Goal: Transaction & Acquisition: Book appointment/travel/reservation

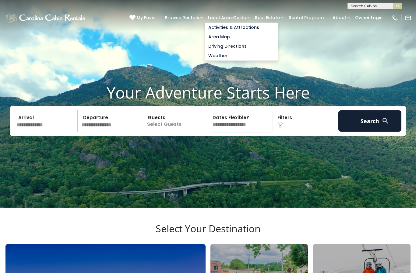
click at [326, 64] on video at bounding box center [208, 104] width 416 height 208
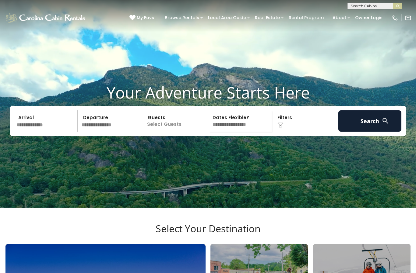
click at [54, 132] on input "text" at bounding box center [46, 120] width 63 height 21
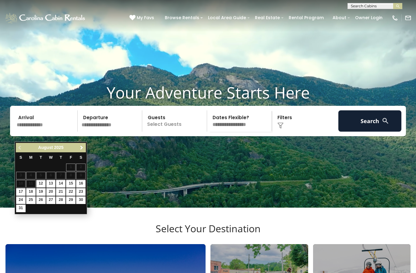
click at [83, 151] on link "Next" at bounding box center [82, 148] width 8 height 8
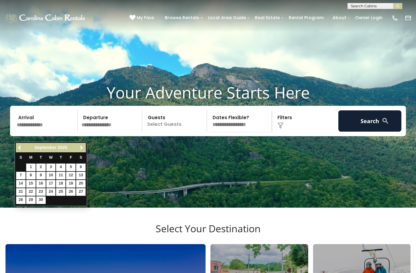
click at [83, 148] on span "Next" at bounding box center [81, 147] width 5 height 5
click at [81, 147] on span "Next" at bounding box center [81, 147] width 5 height 5
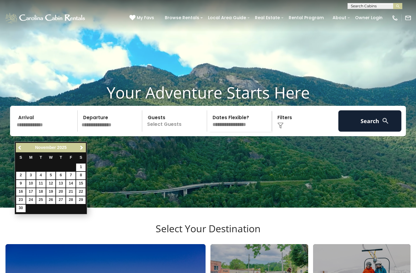
click at [82, 148] on span "Next" at bounding box center [81, 147] width 5 height 5
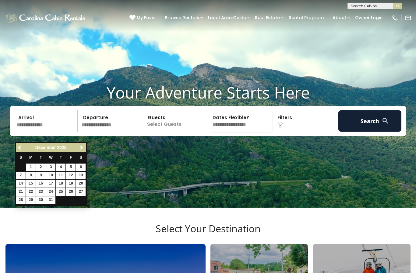
click at [83, 147] on span "Next" at bounding box center [81, 147] width 5 height 5
click at [82, 151] on link "Next" at bounding box center [82, 148] width 8 height 8
click at [83, 151] on link "Next" at bounding box center [82, 148] width 8 height 8
click at [81, 151] on link "Next" at bounding box center [82, 148] width 8 height 8
click at [84, 149] on span "Next" at bounding box center [81, 147] width 5 height 5
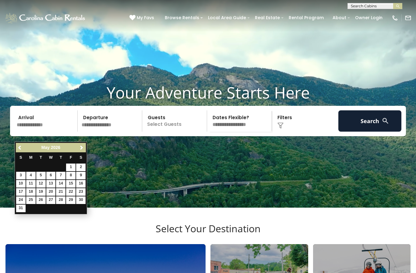
click at [82, 144] on link "Next" at bounding box center [82, 148] width 8 height 8
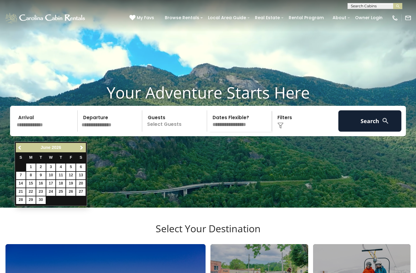
click at [84, 165] on link "6" at bounding box center [80, 168] width 9 height 8
type input "******"
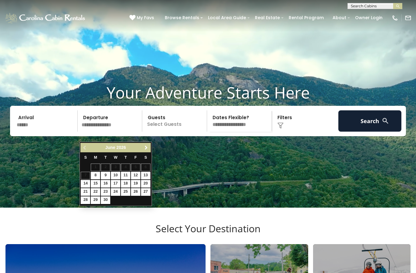
click at [148, 146] on span "Next" at bounding box center [146, 147] width 5 height 5
click at [146, 145] on span "Next" at bounding box center [146, 147] width 5 height 5
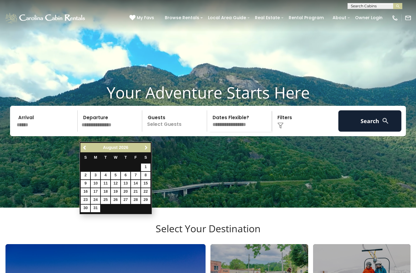
click at [146, 148] on span "Next" at bounding box center [146, 147] width 5 height 5
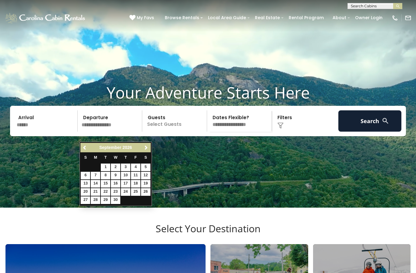
click at [147, 168] on link "5" at bounding box center [145, 168] width 9 height 8
type input "******"
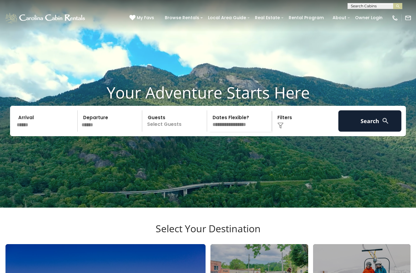
click at [25, 132] on input "******" at bounding box center [46, 120] width 63 height 21
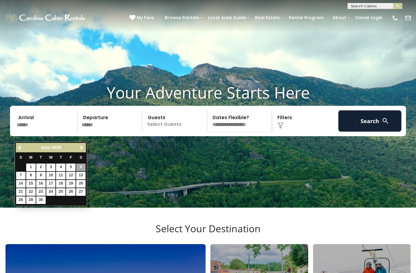
click at [81, 194] on link "27" at bounding box center [80, 192] width 9 height 8
type input "*******"
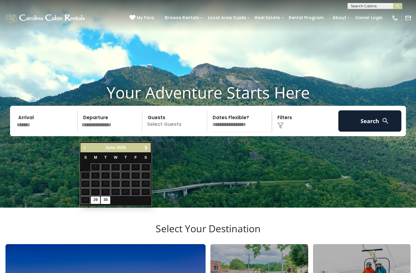
click at [149, 150] on link "Next" at bounding box center [146, 148] width 8 height 8
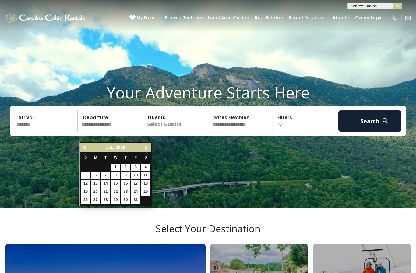
click at [149, 146] on link "Next" at bounding box center [146, 148] width 8 height 8
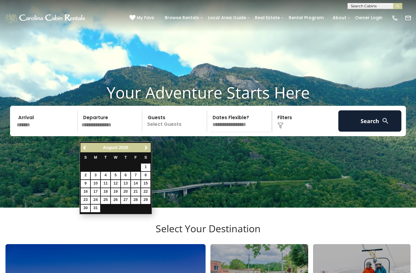
click at [148, 151] on link "Next" at bounding box center [146, 148] width 8 height 8
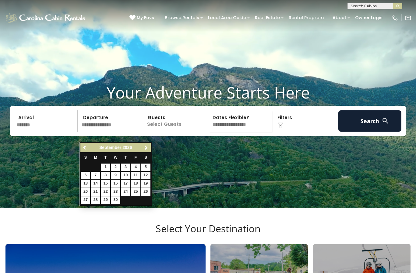
click at [149, 168] on link "5" at bounding box center [145, 168] width 9 height 8
type input "******"
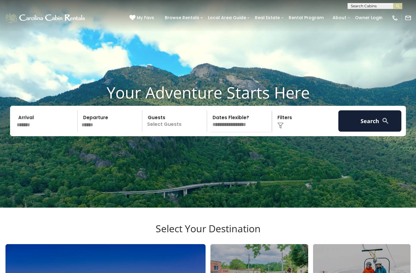
click at [190, 132] on p "Select Guests" at bounding box center [175, 120] width 63 height 21
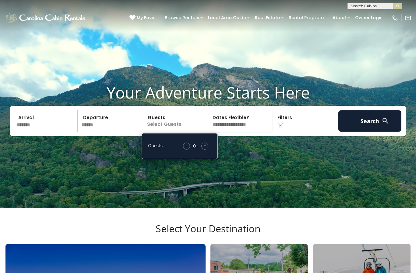
click at [206, 150] on div "+" at bounding box center [204, 146] width 7 height 7
click at [369, 132] on button "Search" at bounding box center [369, 120] width 63 height 21
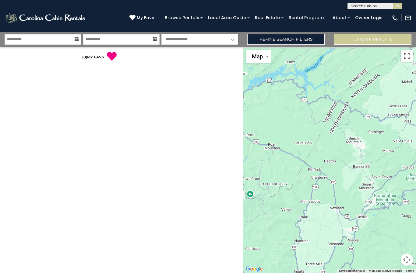
click at [303, 42] on link "Refine Search Filters" at bounding box center [286, 39] width 78 height 11
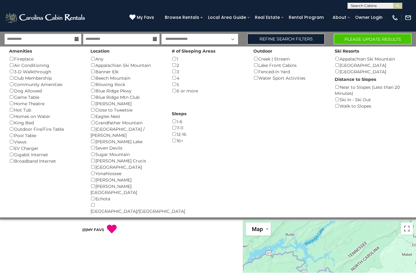
scroll to position [22, 0]
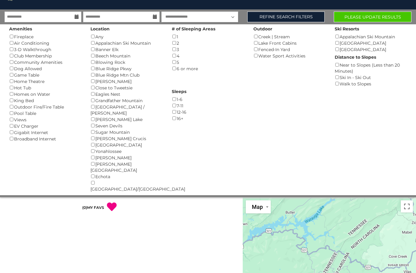
click at [91, 180] on div "Wilkesboro/North Wilkesboro ()" at bounding box center [126, 186] width 72 height 12
click at [16, 35] on div "Fireplace ()" at bounding box center [45, 36] width 72 height 6
click at [14, 33] on div "Amenities Fireplace () Air Conditioning () 3-D Walkthrough () Club Membership (…" at bounding box center [45, 83] width 81 height 118
click at [379, 21] on button "Please Update Results" at bounding box center [372, 17] width 78 height 11
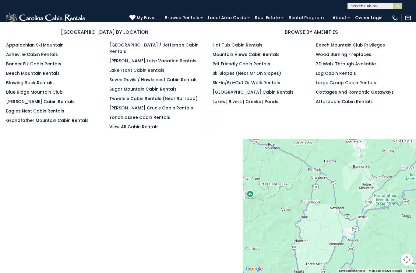
click at [41, 85] on link "Blowing Rock Rentals" at bounding box center [29, 83] width 47 height 6
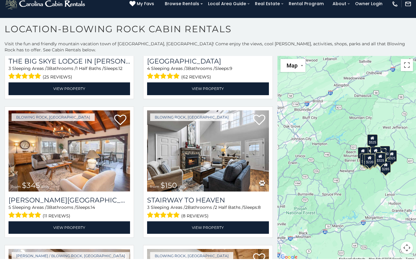
scroll to position [1492, 0]
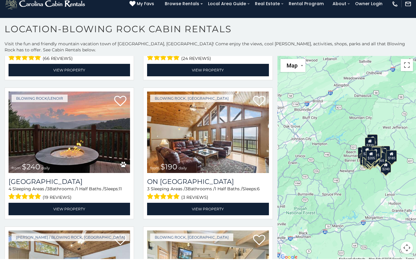
scroll to position [2482, 0]
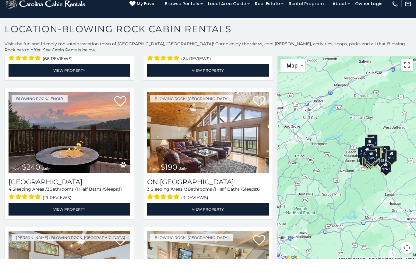
click at [227, 126] on img at bounding box center [207, 147] width 121 height 82
click at [220, 217] on link "View Property" at bounding box center [207, 223] width 121 height 12
click at [223, 217] on link "View Property" at bounding box center [207, 223] width 121 height 12
click at [209, 112] on img at bounding box center [207, 147] width 121 height 82
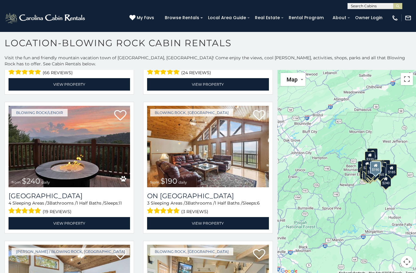
click at [220, 217] on link "View Property" at bounding box center [207, 223] width 121 height 12
click at [218, 217] on link "View Property" at bounding box center [207, 223] width 121 height 12
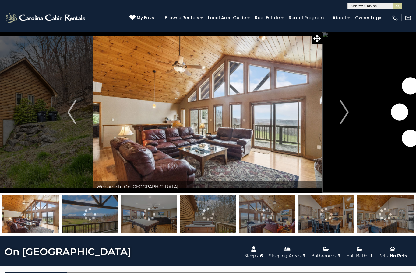
click at [344, 114] on img "Next" at bounding box center [343, 112] width 9 height 24
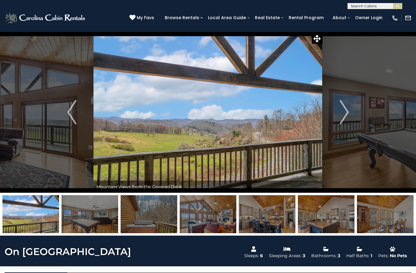
click at [344, 116] on img "Next" at bounding box center [343, 112] width 9 height 24
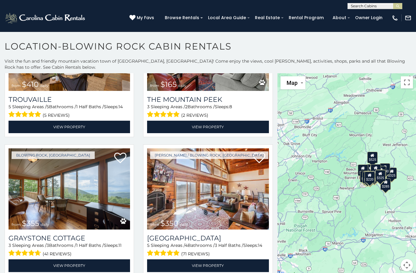
scroll to position [1752, 0]
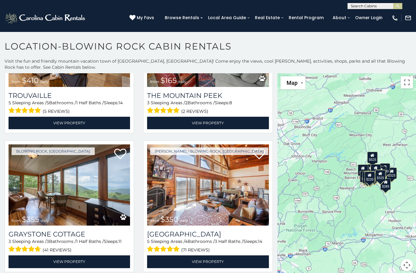
click at [77, 200] on img at bounding box center [69, 185] width 121 height 82
click at [82, 263] on link "View Property" at bounding box center [69, 262] width 121 height 12
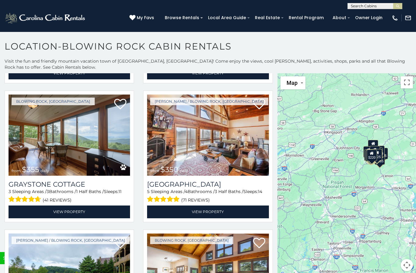
scroll to position [1799, 0]
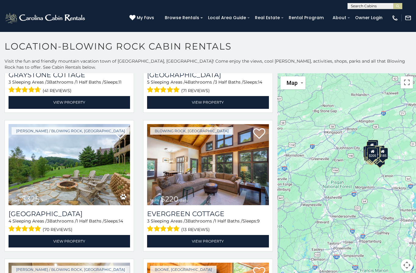
scroll to position [1894, 0]
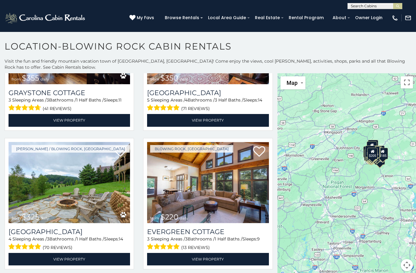
click at [78, 257] on link "View Property" at bounding box center [69, 259] width 121 height 12
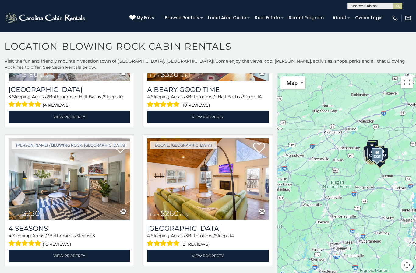
scroll to position [2179, 0]
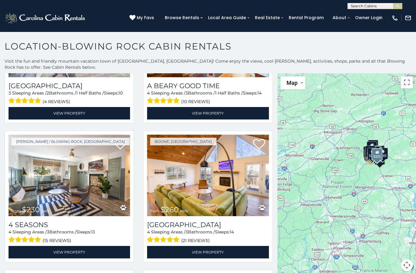
click at [92, 255] on link "View Property" at bounding box center [69, 252] width 121 height 12
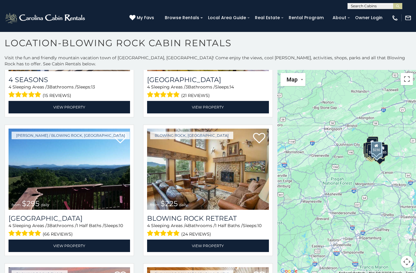
scroll to position [2325, 0]
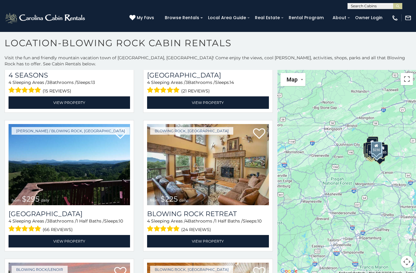
click at [79, 172] on img at bounding box center [69, 165] width 121 height 82
click at [82, 235] on link "View Property" at bounding box center [69, 241] width 121 height 12
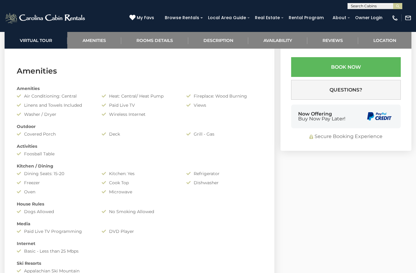
scroll to position [423, 0]
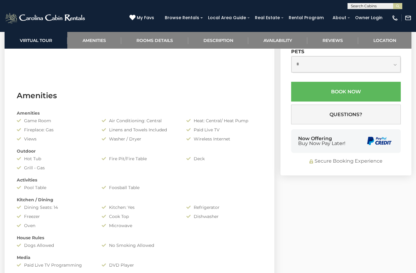
scroll to position [395, 0]
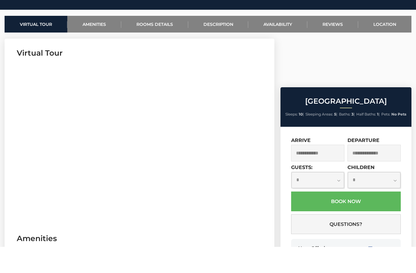
scroll to position [257, 0]
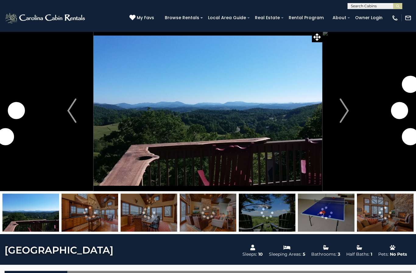
click at [347, 121] on img "Next" at bounding box center [343, 111] width 9 height 24
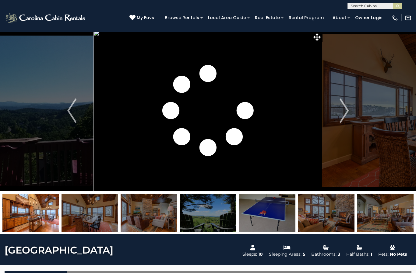
click at [343, 114] on img "Next" at bounding box center [343, 111] width 9 height 24
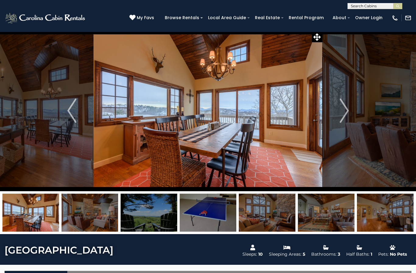
click at [347, 114] on img "Next" at bounding box center [343, 111] width 9 height 24
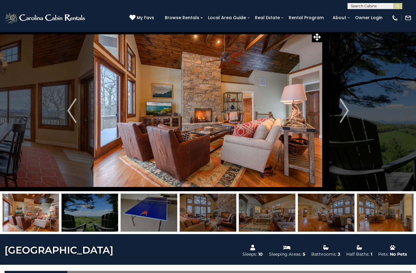
click at [342, 118] on img "Next" at bounding box center [343, 111] width 9 height 24
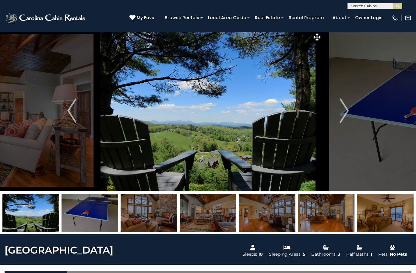
click at [346, 120] on img "Next" at bounding box center [343, 111] width 9 height 24
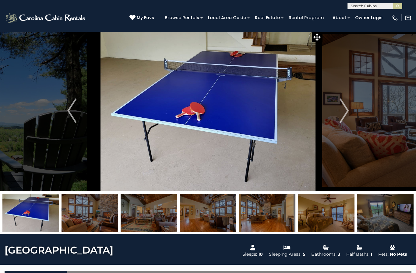
click at [346, 111] on img "Next" at bounding box center [343, 111] width 9 height 24
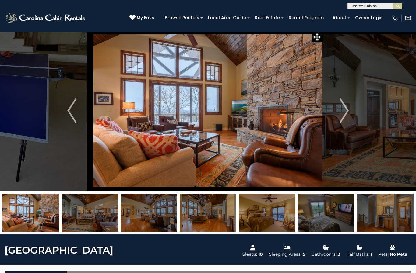
click at [350, 116] on button "Next" at bounding box center [343, 110] width 43 height 161
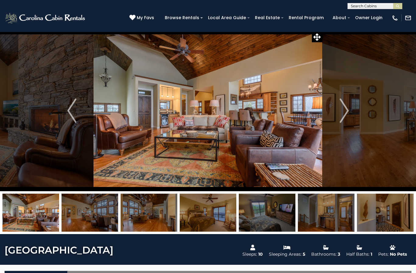
click at [348, 114] on img "Next" at bounding box center [343, 111] width 9 height 24
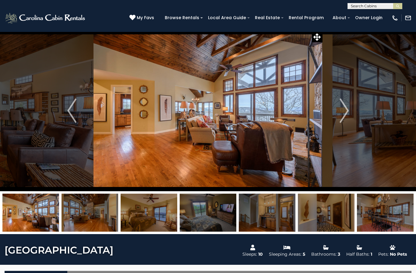
click at [347, 118] on img "Next" at bounding box center [343, 111] width 9 height 24
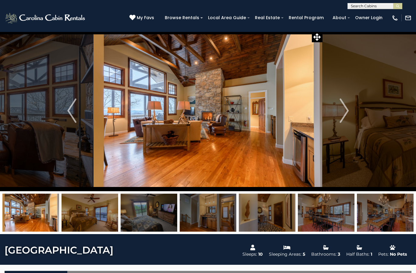
click at [349, 117] on button "Next" at bounding box center [343, 110] width 43 height 161
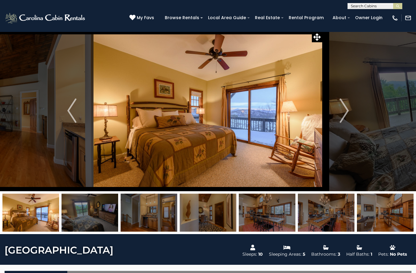
click at [77, 115] on button "Previous" at bounding box center [71, 110] width 43 height 161
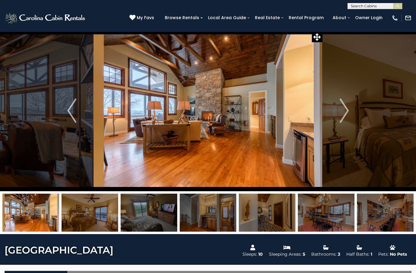
click at [344, 119] on img "Next" at bounding box center [343, 111] width 9 height 24
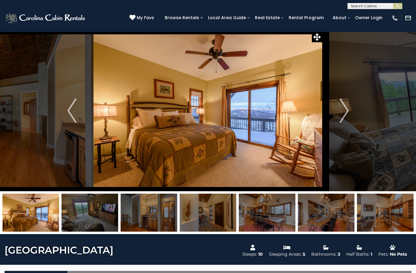
click at [344, 119] on img "Next" at bounding box center [343, 111] width 9 height 24
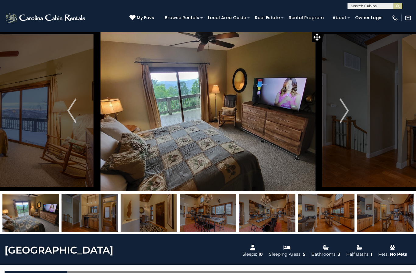
click at [347, 119] on img "Next" at bounding box center [343, 111] width 9 height 24
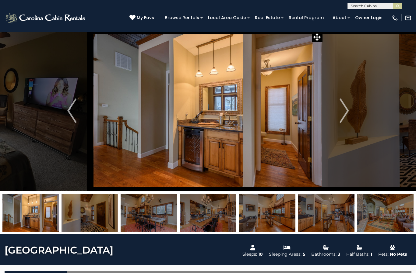
click at [343, 116] on img "Next" at bounding box center [343, 111] width 9 height 24
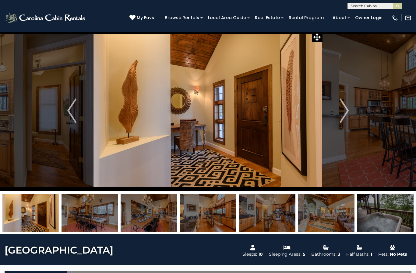
click at [346, 115] on img "Next" at bounding box center [343, 111] width 9 height 24
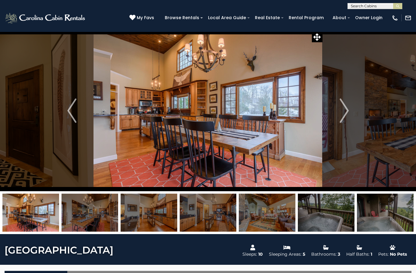
click at [349, 113] on button "Next" at bounding box center [343, 110] width 43 height 161
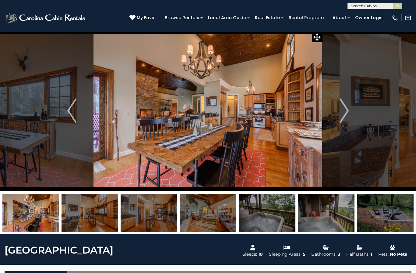
click at [342, 114] on img "Next" at bounding box center [343, 111] width 9 height 24
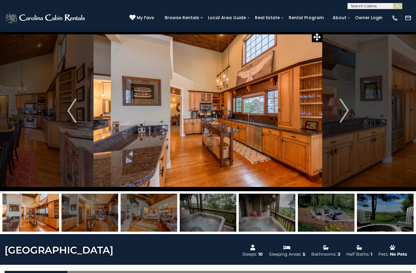
click at [349, 114] on button "Next" at bounding box center [343, 110] width 43 height 161
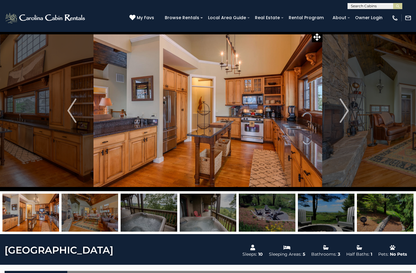
click at [350, 113] on button "Next" at bounding box center [343, 110] width 43 height 161
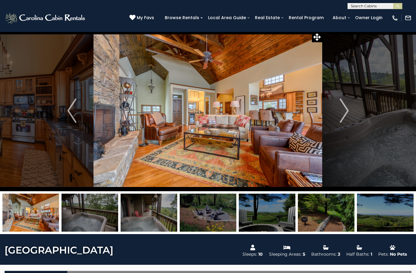
click at [347, 113] on img "Next" at bounding box center [343, 111] width 9 height 24
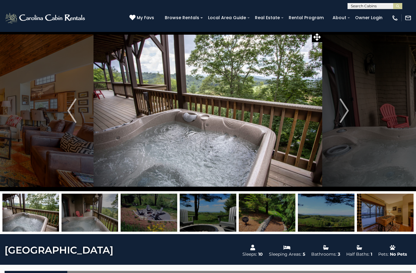
click at [342, 116] on img "Next" at bounding box center [343, 111] width 9 height 24
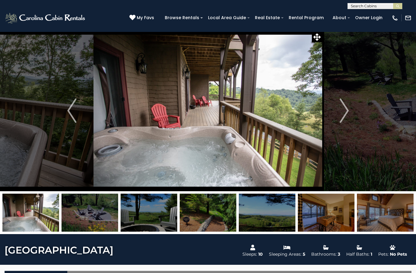
click at [348, 115] on img "Next" at bounding box center [343, 111] width 9 height 24
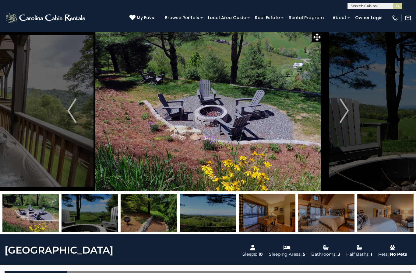
click at [346, 114] on img "Next" at bounding box center [343, 111] width 9 height 24
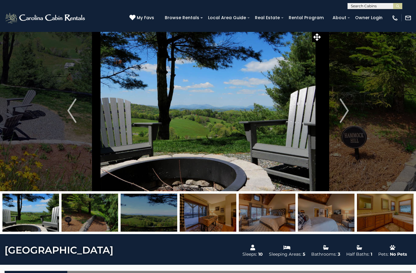
click at [346, 113] on img "Next" at bounding box center [343, 111] width 9 height 24
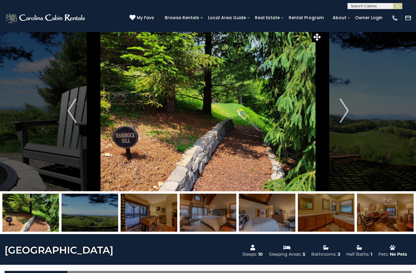
click at [358, 109] on button "Next" at bounding box center [343, 110] width 43 height 161
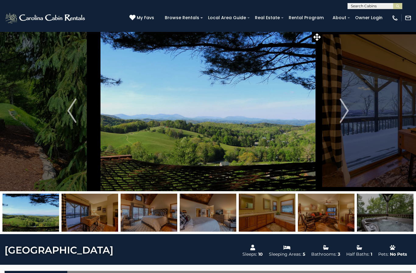
click at [343, 115] on img "Next" at bounding box center [343, 111] width 9 height 24
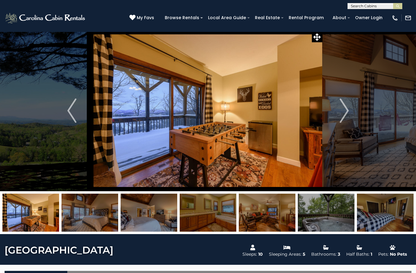
click at [346, 115] on img "Next" at bounding box center [343, 111] width 9 height 24
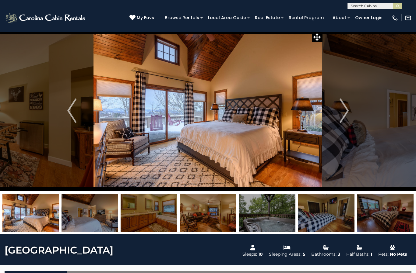
click at [348, 114] on img "Next" at bounding box center [343, 111] width 9 height 24
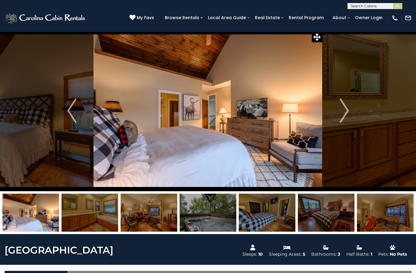
click at [72, 116] on img "Previous" at bounding box center [71, 111] width 9 height 24
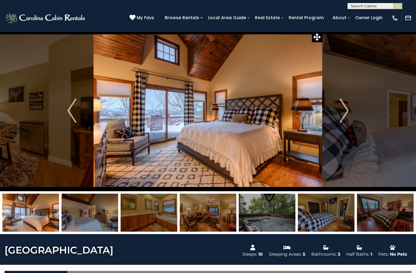
click at [347, 120] on img "Next" at bounding box center [343, 111] width 9 height 24
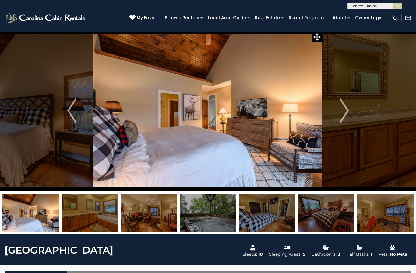
click at [339, 115] on img "Next" at bounding box center [343, 111] width 9 height 24
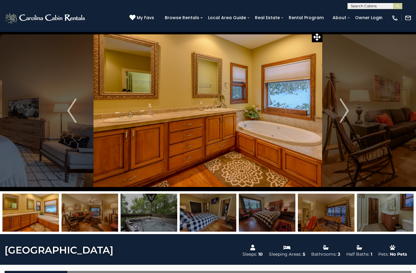
click at [345, 119] on img "Next" at bounding box center [343, 111] width 9 height 24
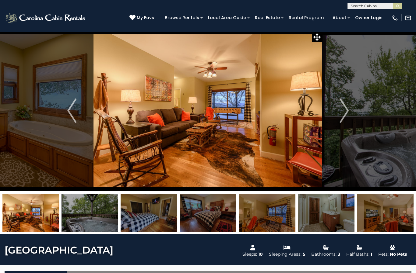
click at [345, 119] on img "Next" at bounding box center [343, 111] width 9 height 24
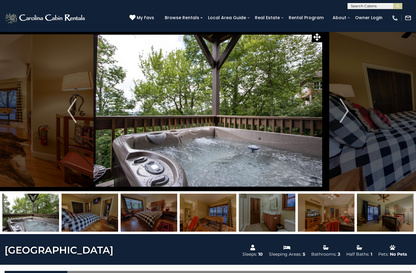
click at [347, 116] on img "Next" at bounding box center [343, 111] width 9 height 24
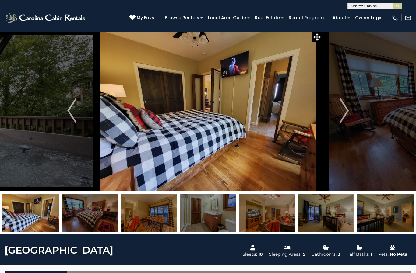
click at [348, 115] on img "Next" at bounding box center [343, 111] width 9 height 24
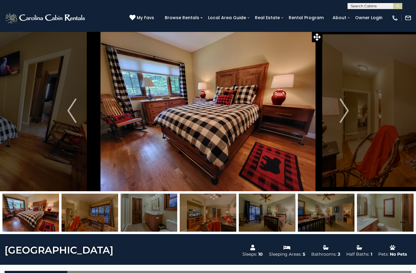
click at [347, 116] on img "Next" at bounding box center [343, 111] width 9 height 24
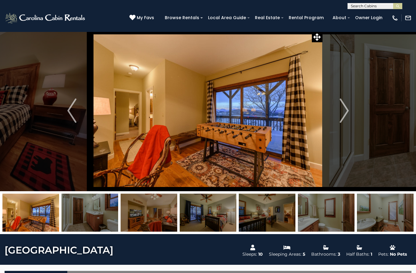
click at [349, 116] on button "Next" at bounding box center [343, 110] width 43 height 161
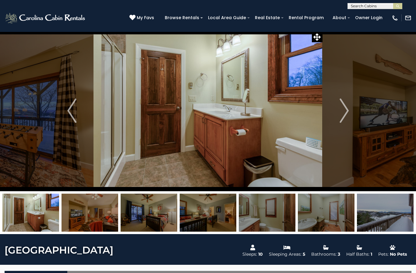
click at [348, 116] on img "Next" at bounding box center [343, 111] width 9 height 24
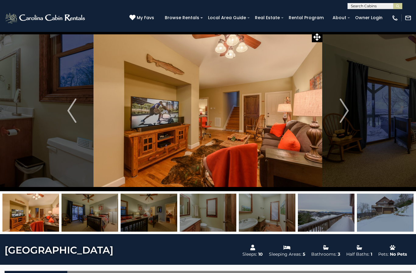
click at [348, 116] on img "Next" at bounding box center [343, 111] width 9 height 24
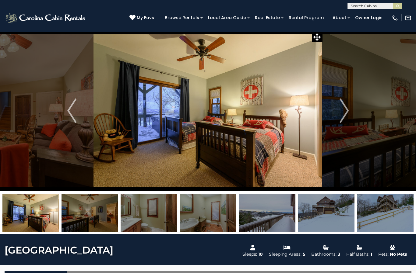
click at [348, 116] on img "Next" at bounding box center [343, 111] width 9 height 24
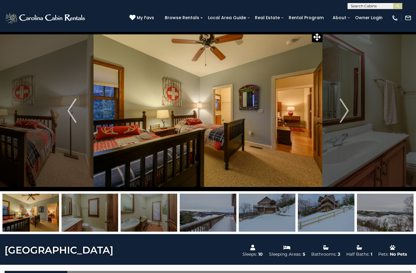
click at [348, 118] on img "Next" at bounding box center [343, 111] width 9 height 24
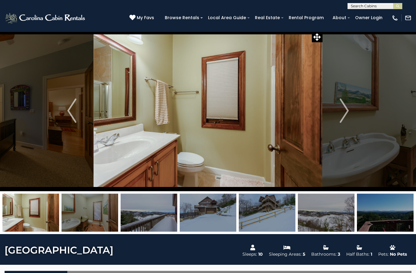
click at [345, 120] on img "Next" at bounding box center [343, 111] width 9 height 24
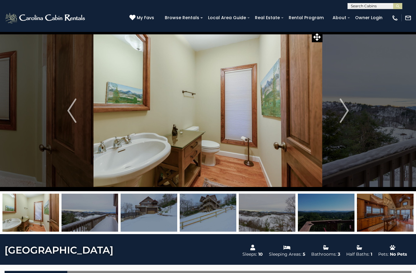
click at [341, 123] on img "Next" at bounding box center [343, 111] width 9 height 24
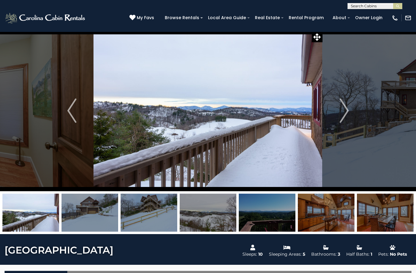
click at [344, 118] on img "Next" at bounding box center [343, 111] width 9 height 24
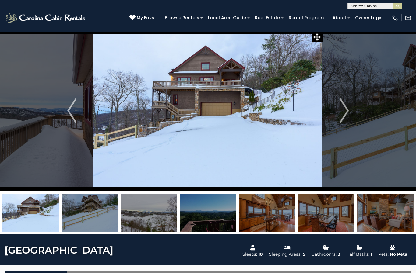
click at [342, 113] on img "Next" at bounding box center [343, 111] width 9 height 24
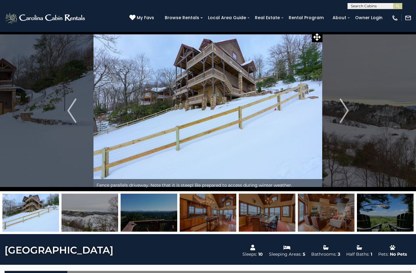
click at [340, 117] on img "Next" at bounding box center [343, 111] width 9 height 24
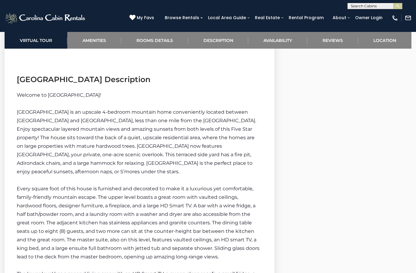
scroll to position [897, 0]
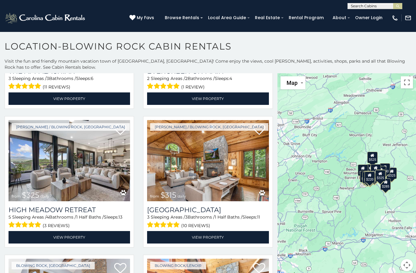
scroll to position [524, 0]
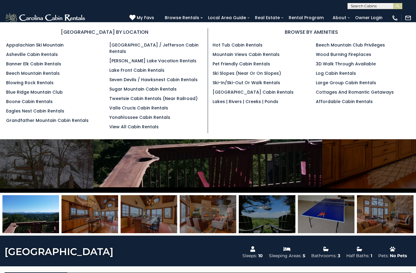
click at [202, 15] on link "Browse Rentals" at bounding box center [182, 17] width 40 height 9
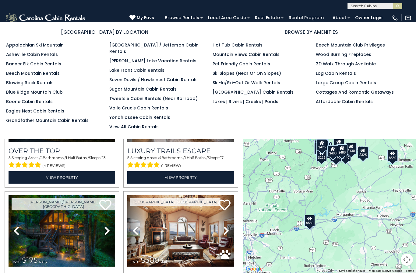
click at [165, 116] on link "Yonahlossee Cabin Rentals" at bounding box center [139, 117] width 61 height 6
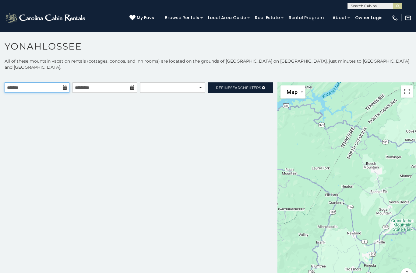
click at [68, 84] on input "text" at bounding box center [37, 87] width 65 height 10
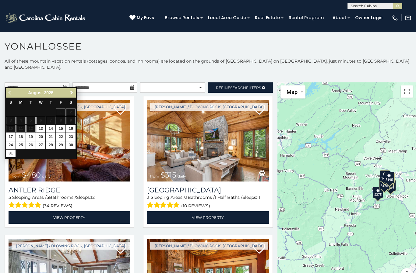
click at [70, 95] on span "Next" at bounding box center [71, 92] width 5 height 5
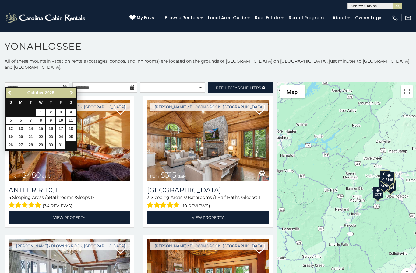
click at [71, 94] on span "Next" at bounding box center [71, 92] width 5 height 5
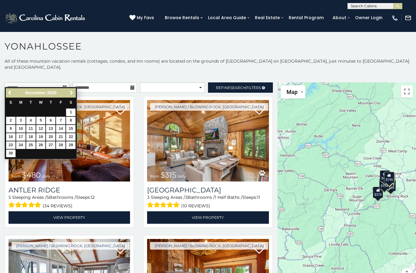
click at [70, 96] on link "Next" at bounding box center [72, 93] width 8 height 8
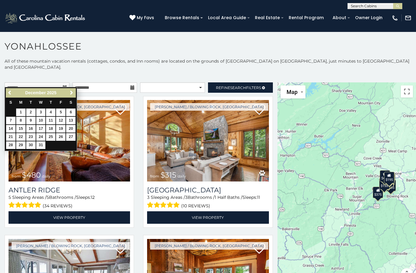
click at [72, 96] on link "Next" at bounding box center [72, 93] width 8 height 8
click at [72, 93] on span "Next" at bounding box center [71, 92] width 5 height 5
click at [74, 93] on span "Next" at bounding box center [71, 92] width 5 height 5
click at [73, 95] on span "Next" at bounding box center [71, 92] width 5 height 5
click at [72, 94] on span "Next" at bounding box center [71, 92] width 5 height 5
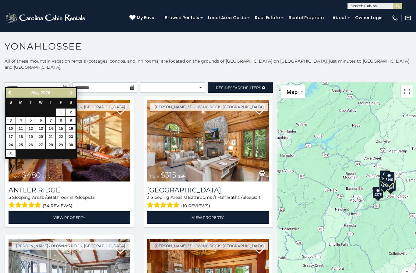
click at [72, 92] on span "Next" at bounding box center [71, 92] width 5 height 5
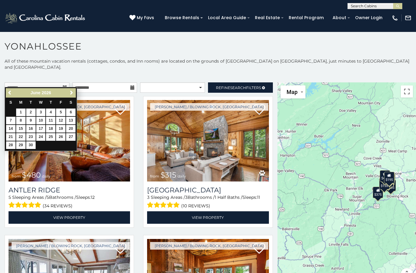
click at [73, 139] on link "27" at bounding box center [70, 137] width 9 height 8
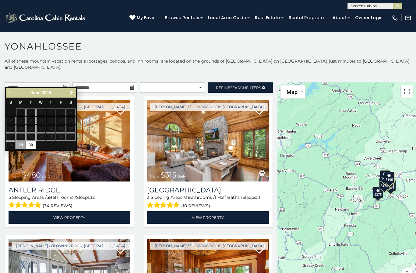
type input "**********"
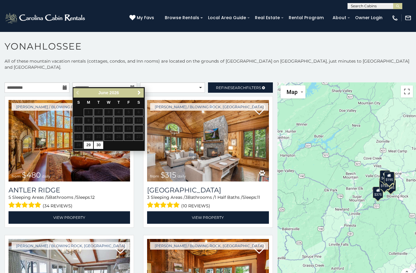
click at [142, 94] on link "Next" at bounding box center [139, 93] width 8 height 8
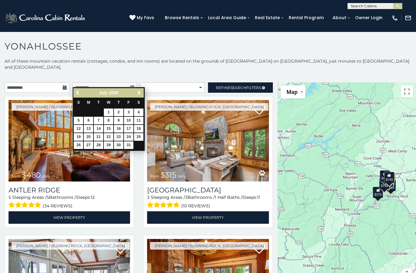
click at [139, 94] on span "Next" at bounding box center [139, 92] width 5 height 5
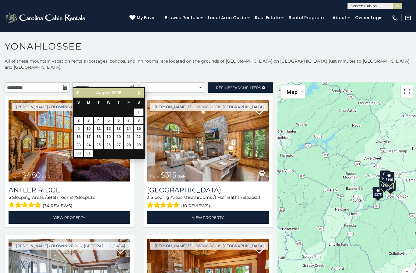
click at [139, 93] on span "Next" at bounding box center [139, 92] width 5 height 5
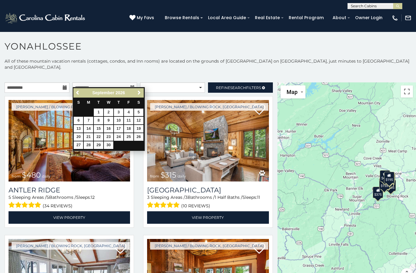
click at [139, 112] on link "5" at bounding box center [138, 113] width 9 height 8
type input "**********"
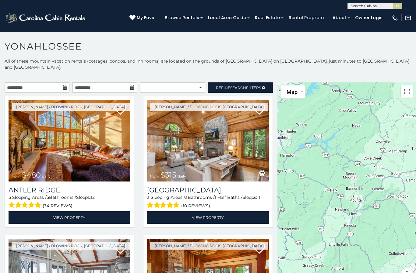
click at [250, 85] on span "Refine Search Filters" at bounding box center [238, 87] width 45 height 5
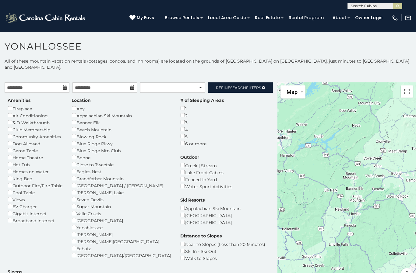
click at [180, 112] on div "2" at bounding box center [201, 115] width 43 height 7
click at [176, 111] on div "# of Sleeping Areas 1 2 3 4 5 6 or more" at bounding box center [202, 122] width 53 height 50
click at [266, 82] on link "Refine Search Filters" at bounding box center [240, 87] width 65 height 10
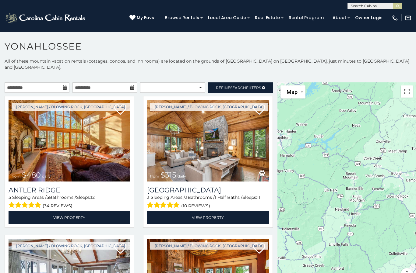
click at [258, 85] on span "Refine Search Filters" at bounding box center [238, 87] width 45 height 5
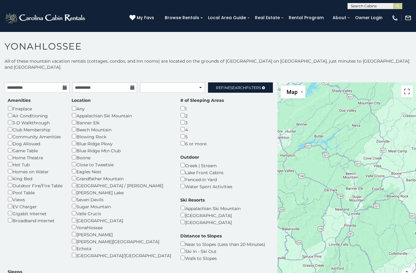
click at [16, 105] on div "Fireplace" at bounding box center [35, 108] width 55 height 7
click at [271, 82] on link "Refine Search Filters" at bounding box center [240, 87] width 65 height 10
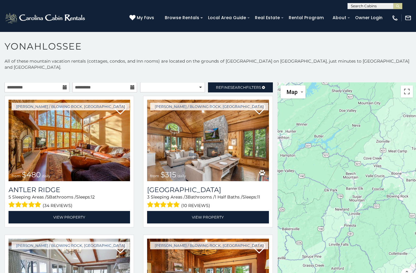
click at [225, 147] on img at bounding box center [207, 141] width 121 height 82
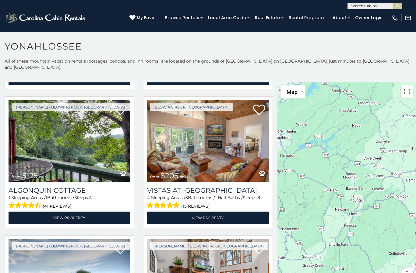
scroll to position [276, 0]
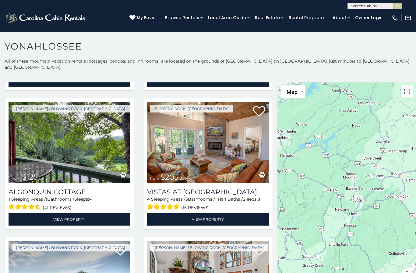
click at [232, 161] on img at bounding box center [207, 143] width 121 height 82
click at [224, 217] on link "View Property" at bounding box center [207, 219] width 121 height 12
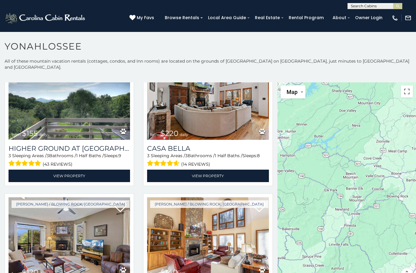
scroll to position [459, 0]
click at [82, 158] on div "(43 reviews)" at bounding box center [69, 162] width 121 height 9
click at [92, 176] on link "View Property" at bounding box center [69, 175] width 121 height 12
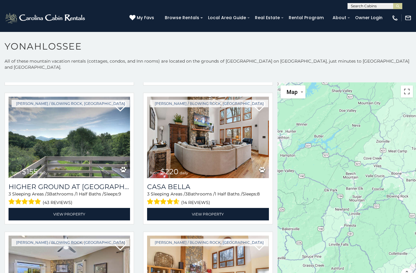
scroll to position [417, 0]
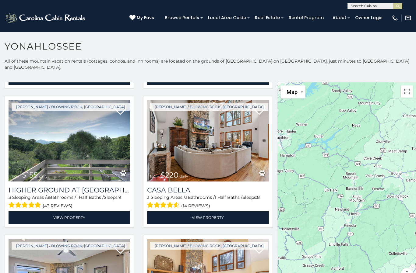
click at [231, 156] on img at bounding box center [207, 141] width 121 height 82
click at [208, 215] on link "View Property" at bounding box center [207, 217] width 121 height 12
click at [209, 216] on link "View Property" at bounding box center [207, 217] width 121 height 12
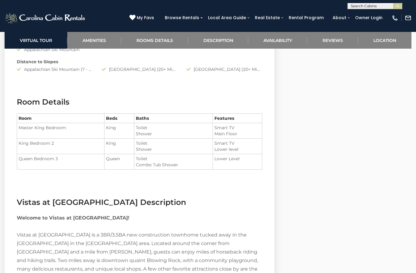
scroll to position [652, 0]
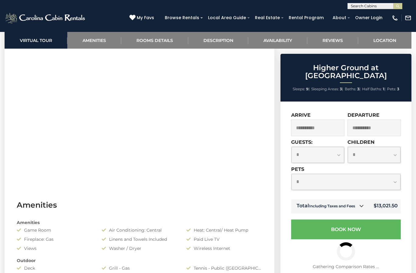
scroll to position [290, 0]
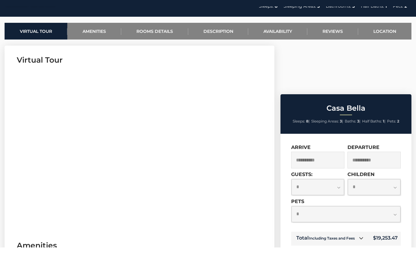
scroll to position [251, 0]
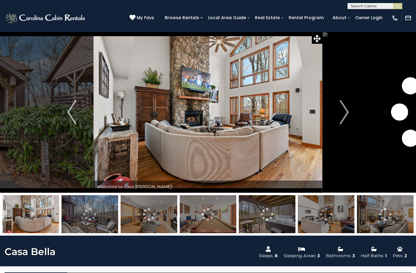
click at [347, 116] on img "Next" at bounding box center [343, 112] width 9 height 24
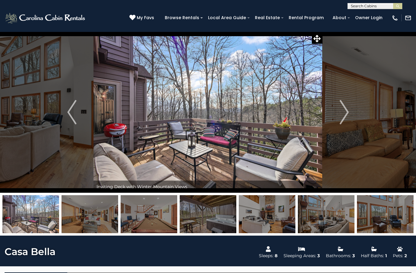
click at [351, 114] on button "Next" at bounding box center [343, 112] width 43 height 161
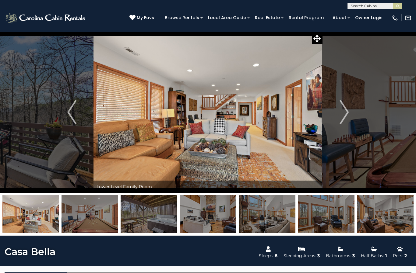
click at [343, 121] on img "Next" at bounding box center [343, 112] width 9 height 24
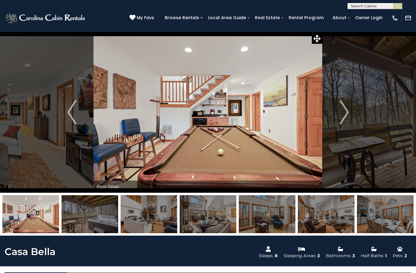
click at [346, 117] on img "Next" at bounding box center [343, 112] width 9 height 24
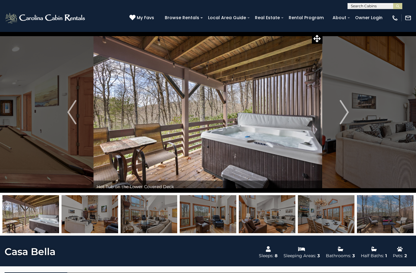
click at [343, 120] on img "Next" at bounding box center [343, 112] width 9 height 24
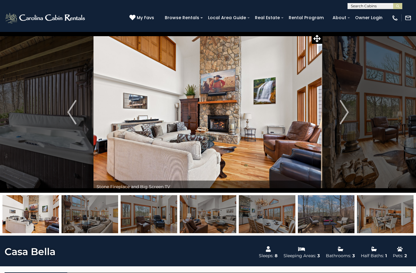
click at [345, 120] on img "Next" at bounding box center [343, 112] width 9 height 24
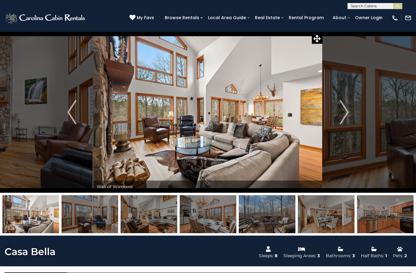
click at [344, 120] on img "Next" at bounding box center [343, 112] width 9 height 24
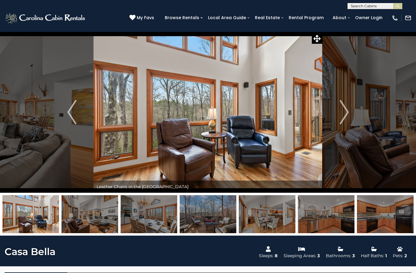
click at [341, 117] on img "Next" at bounding box center [343, 112] width 9 height 24
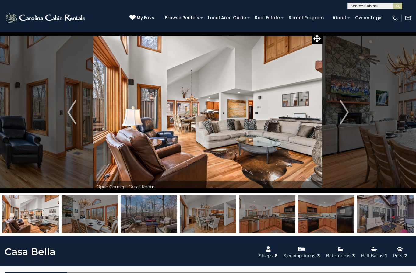
click at [345, 120] on img "Next" at bounding box center [343, 112] width 9 height 24
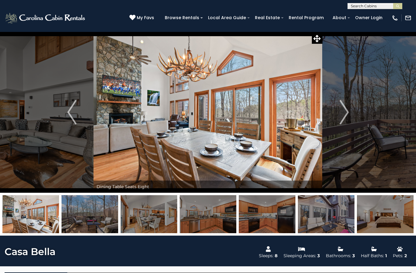
click at [345, 119] on img "Next" at bounding box center [343, 112] width 9 height 24
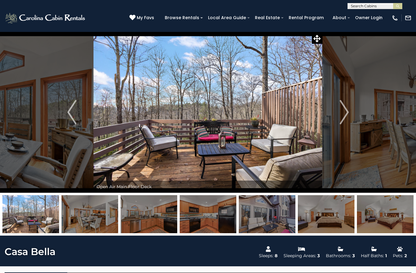
click at [347, 117] on img "Next" at bounding box center [343, 112] width 9 height 24
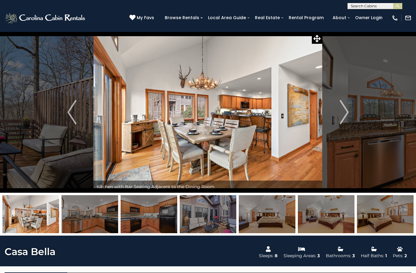
click at [350, 116] on button "Next" at bounding box center [343, 112] width 43 height 161
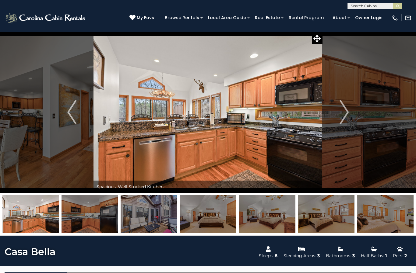
click at [348, 116] on img "Next" at bounding box center [343, 112] width 9 height 24
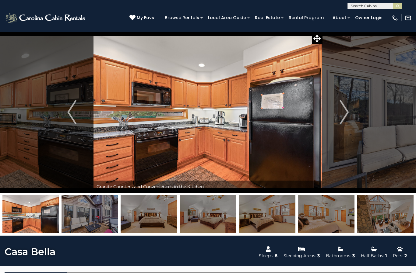
click at [348, 115] on img "Next" at bounding box center [343, 112] width 9 height 24
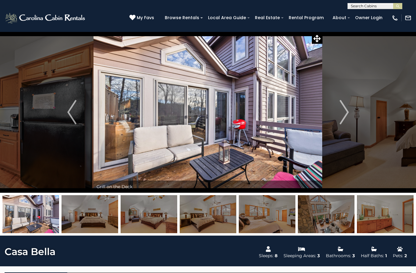
click at [346, 118] on img "Next" at bounding box center [343, 112] width 9 height 24
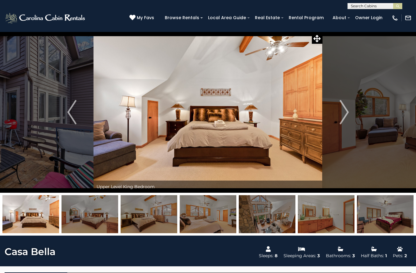
click at [352, 115] on button "Next" at bounding box center [343, 112] width 43 height 161
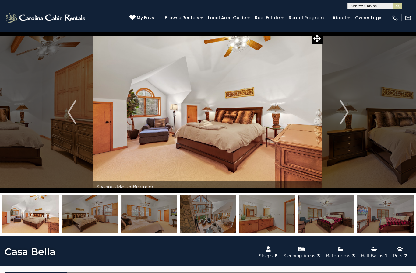
click at [345, 119] on img "Next" at bounding box center [343, 112] width 9 height 24
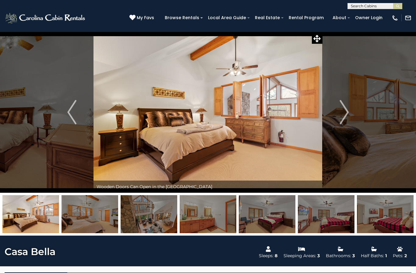
click at [345, 116] on img "Next" at bounding box center [343, 112] width 9 height 24
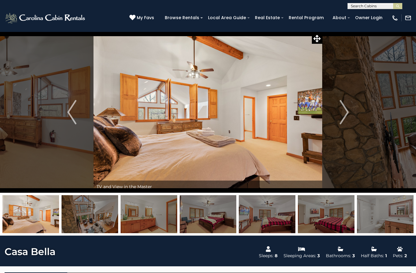
click at [345, 117] on img "Next" at bounding box center [343, 112] width 9 height 24
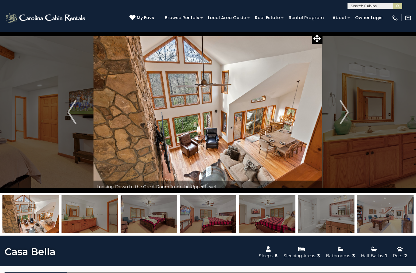
click at [347, 116] on img "Next" at bounding box center [343, 112] width 9 height 24
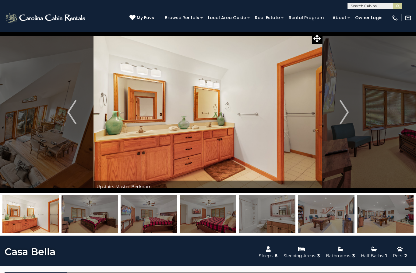
click at [345, 117] on img "Next" at bounding box center [343, 112] width 9 height 24
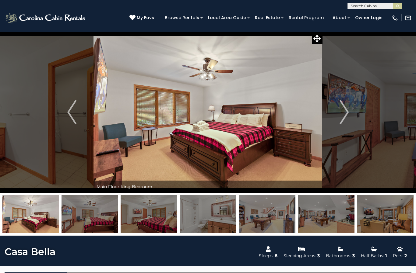
click at [348, 116] on img "Next" at bounding box center [343, 112] width 9 height 24
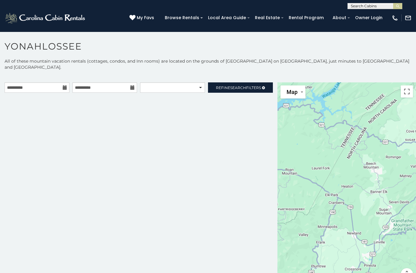
click at [257, 85] on span "Refine Search Filters" at bounding box center [238, 87] width 45 height 5
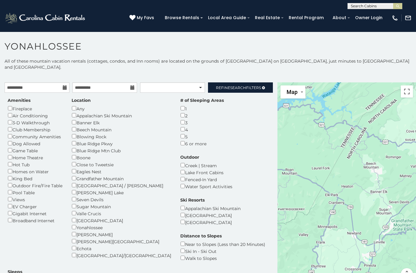
click at [249, 85] on span "Refine Search Filters" at bounding box center [238, 87] width 45 height 5
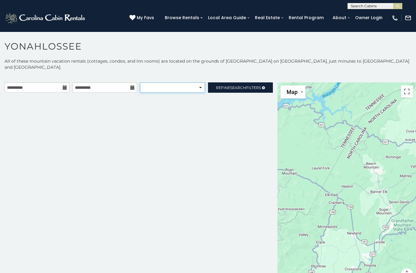
click at [199, 82] on select "**********" at bounding box center [172, 87] width 65 height 10
select select "*********"
click at [243, 86] on link "Refine Search Filters" at bounding box center [240, 87] width 65 height 10
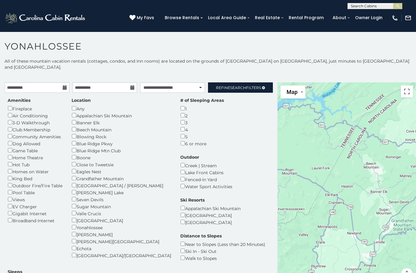
click at [180, 112] on div "2" at bounding box center [201, 115] width 43 height 7
click at [252, 82] on link "Refine Search Filters" at bounding box center [240, 87] width 65 height 10
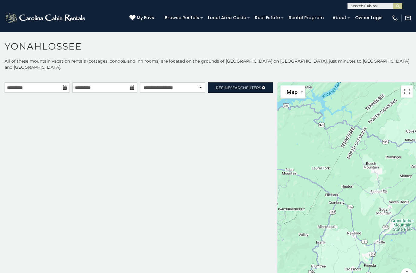
click at [255, 85] on span "Refine Search Filters" at bounding box center [238, 87] width 45 height 5
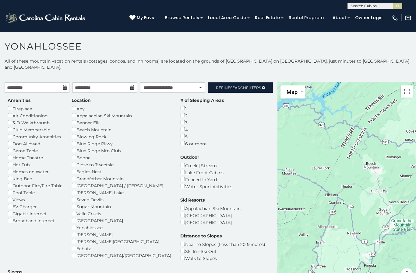
click at [14, 217] on div "Broadband Internet" at bounding box center [35, 220] width 55 height 7
click at [80, 112] on div "Appalachian Ski Mountain" at bounding box center [120, 115] width 99 height 7
click at [78, 105] on div "Any" at bounding box center [120, 108] width 99 height 7
click at [77, 105] on div "Any" at bounding box center [120, 108] width 99 height 7
click at [371, 9] on input "text" at bounding box center [373, 7] width 53 height 6
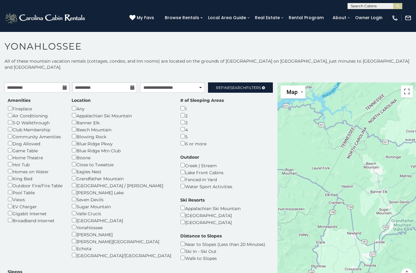
click at [245, 85] on link "Refine Search Filters" at bounding box center [240, 87] width 65 height 10
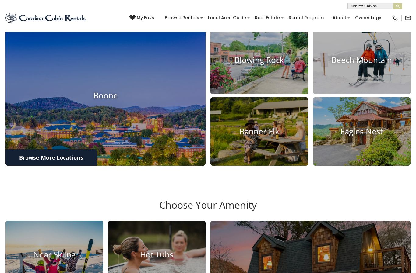
scroll to position [218, 0]
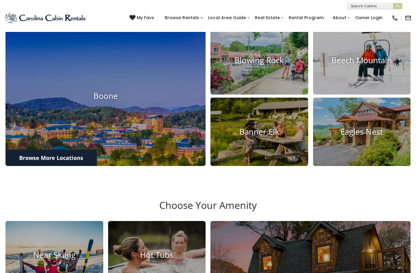
click at [253, 95] on img at bounding box center [259, 60] width 98 height 68
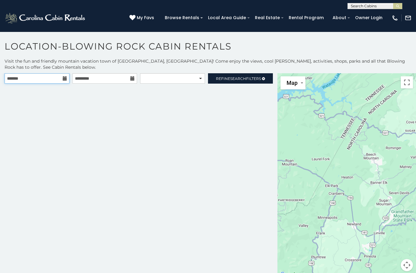
click at [62, 75] on input "text" at bounding box center [37, 78] width 65 height 10
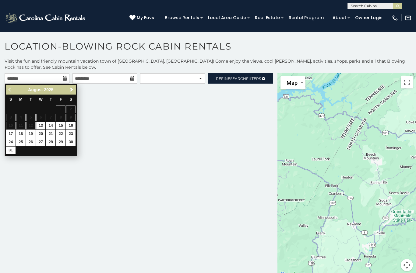
click at [69, 90] on span "Next" at bounding box center [71, 89] width 5 height 5
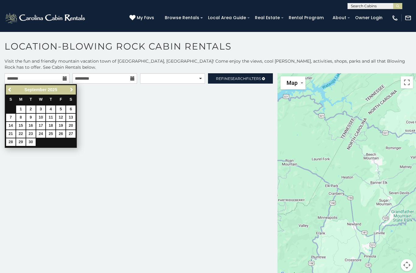
click at [73, 89] on span "Next" at bounding box center [71, 89] width 5 height 5
click at [73, 90] on span "Next" at bounding box center [71, 89] width 5 height 5
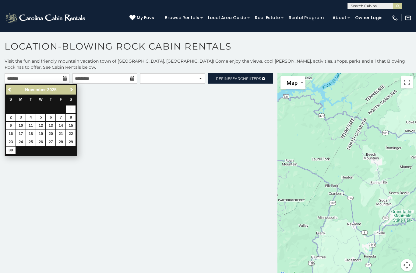
click at [73, 92] on span "Next" at bounding box center [71, 89] width 5 height 5
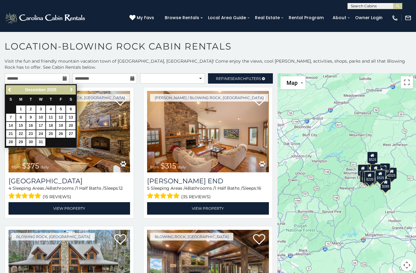
click at [71, 93] on link "Next" at bounding box center [72, 90] width 8 height 8
click at [69, 93] on link "Next" at bounding box center [72, 90] width 8 height 8
click at [73, 93] on link "Next" at bounding box center [72, 90] width 8 height 8
click at [75, 92] on link "Next" at bounding box center [72, 90] width 8 height 8
click at [73, 92] on span "Next" at bounding box center [71, 89] width 5 height 5
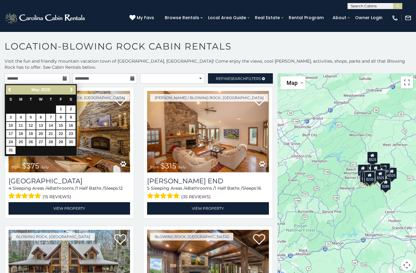
click at [72, 93] on link "Next" at bounding box center [72, 90] width 8 height 8
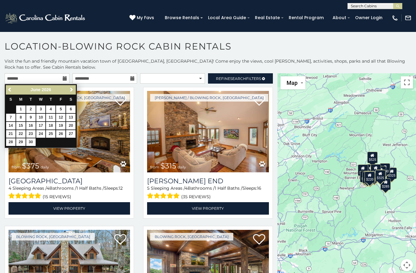
click at [65, 135] on link "26" at bounding box center [60, 134] width 9 height 8
type input "**********"
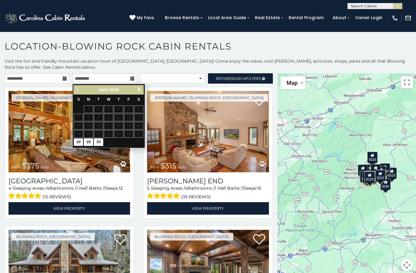
click at [143, 92] on link "Next" at bounding box center [139, 90] width 8 height 8
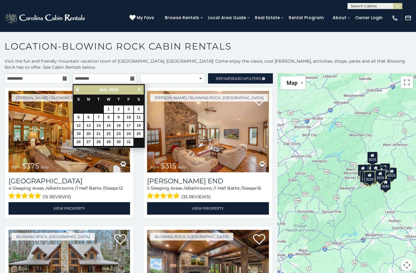
click at [138, 91] on span "Next" at bounding box center [139, 89] width 5 height 5
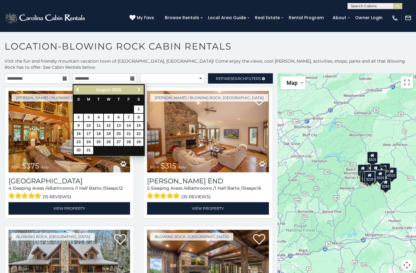
click at [136, 93] on link "Next" at bounding box center [139, 90] width 8 height 8
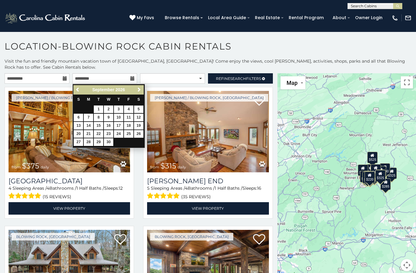
click at [141, 110] on link "5" at bounding box center [138, 110] width 9 height 8
type input "**********"
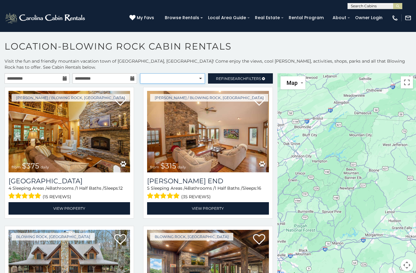
click at [201, 82] on select "**********" at bounding box center [172, 78] width 65 height 10
select select "*********"
click at [237, 82] on link "Refine Search Filters" at bounding box center [240, 78] width 65 height 10
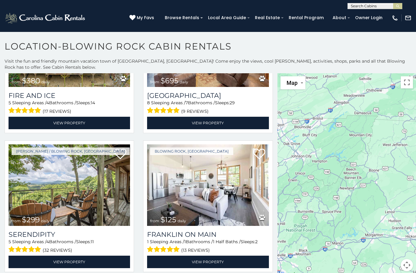
scroll to position [450, 0]
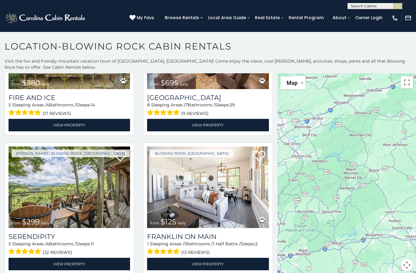
click at [80, 148] on img at bounding box center [69, 188] width 121 height 82
click at [82, 258] on link "View Property" at bounding box center [69, 264] width 121 height 12
click at [83, 147] on img at bounding box center [69, 188] width 121 height 82
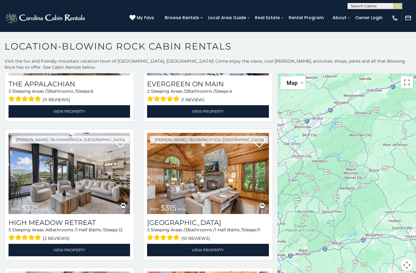
scroll to position [742, 0]
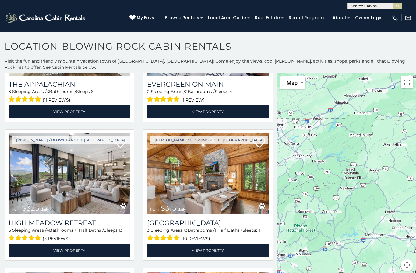
click at [78, 244] on link "View Property" at bounding box center [69, 250] width 121 height 12
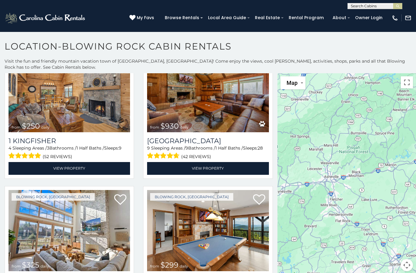
scroll to position [1245, 0]
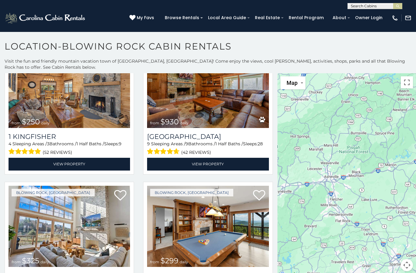
click at [226, 186] on img at bounding box center [207, 227] width 121 height 82
click at [208, 209] on img at bounding box center [207, 227] width 121 height 82
click at [97, 186] on img at bounding box center [69, 227] width 121 height 82
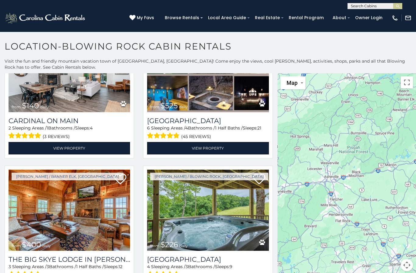
scroll to position [1541, 0]
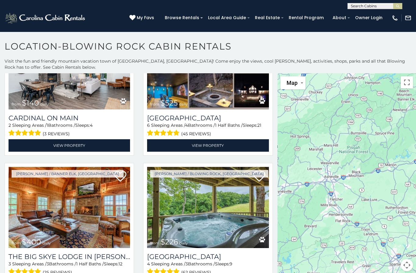
click at [226, 253] on h3 "Majestic Mountain Hideaway" at bounding box center [207, 257] width 121 height 8
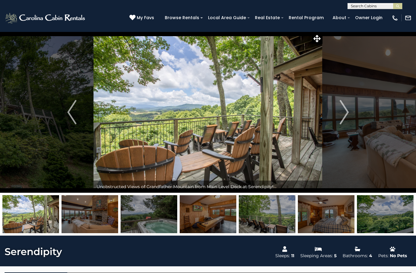
click at [349, 117] on button "Next" at bounding box center [343, 112] width 43 height 161
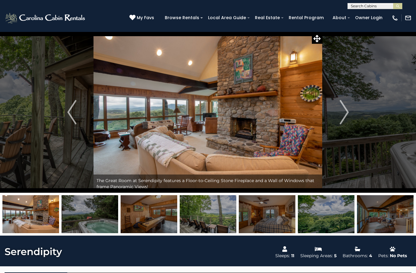
click at [344, 121] on img "Next" at bounding box center [343, 112] width 9 height 24
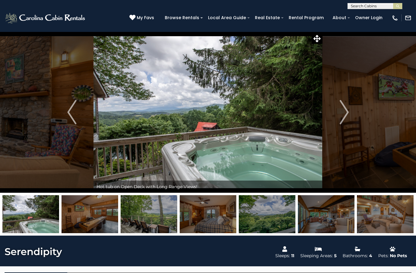
click at [347, 119] on img "Next" at bounding box center [343, 112] width 9 height 24
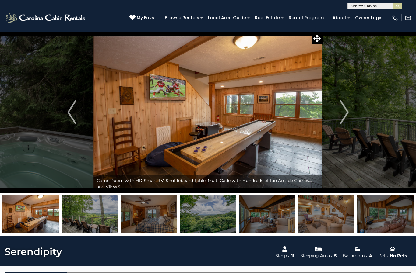
click at [349, 120] on button "Next" at bounding box center [343, 112] width 43 height 161
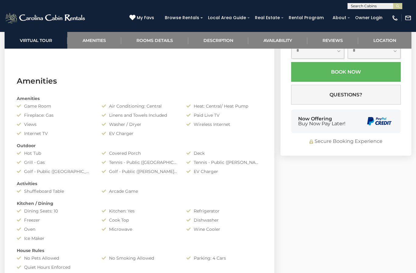
scroll to position [402, 0]
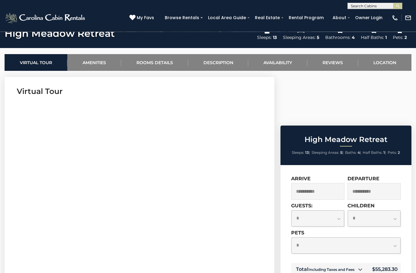
scroll to position [191, 0]
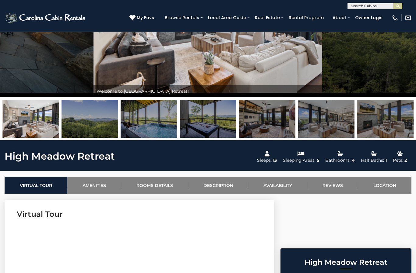
click at [163, 186] on link "Rooms Details" at bounding box center [154, 185] width 67 height 17
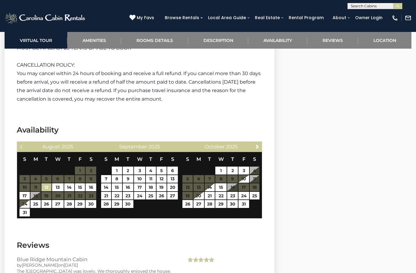
scroll to position [1443, 0]
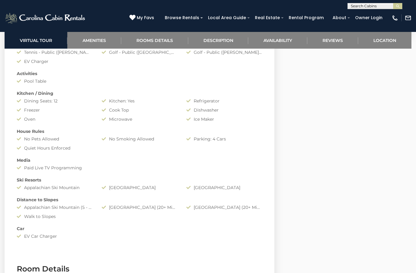
scroll to position [532, 0]
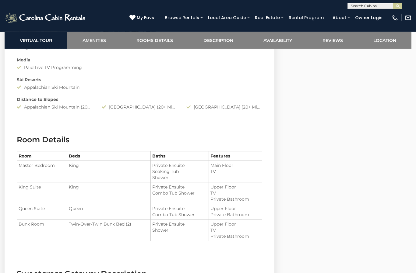
scroll to position [631, 0]
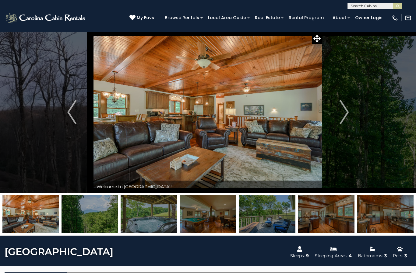
click at [350, 121] on button "Next" at bounding box center [343, 112] width 43 height 161
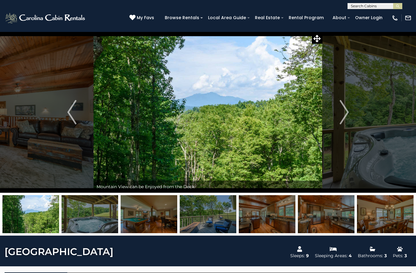
click at [346, 115] on img "Next" at bounding box center [343, 112] width 9 height 24
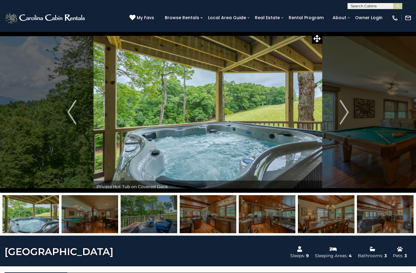
click at [350, 115] on button "Next" at bounding box center [343, 112] width 43 height 161
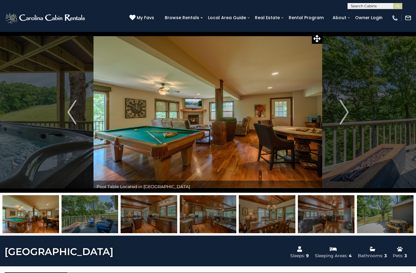
click at [345, 116] on img "Next" at bounding box center [343, 112] width 9 height 24
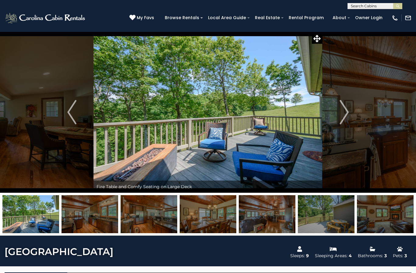
click at [344, 120] on img "Next" at bounding box center [343, 112] width 9 height 24
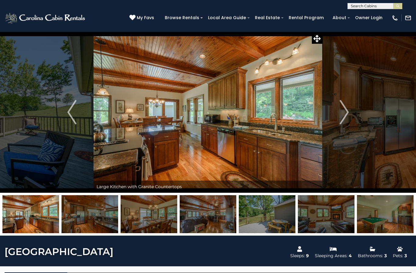
click at [344, 119] on img "Next" at bounding box center [343, 112] width 9 height 24
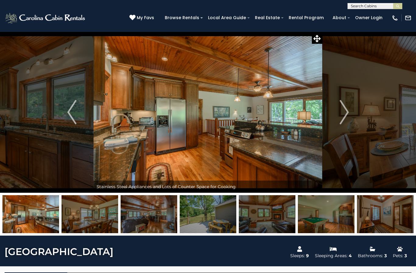
click at [345, 116] on img "Next" at bounding box center [343, 112] width 9 height 24
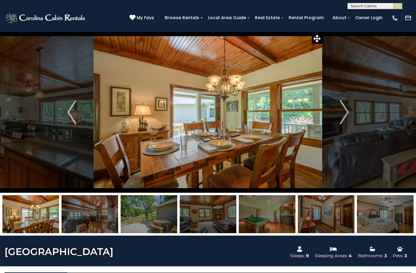
click at [346, 117] on img "Next" at bounding box center [343, 112] width 9 height 24
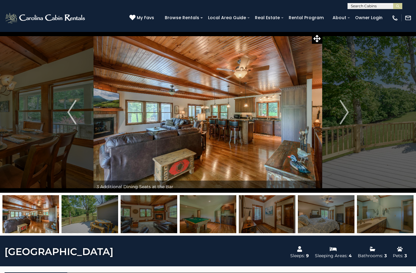
click at [342, 116] on img "Next" at bounding box center [343, 112] width 9 height 24
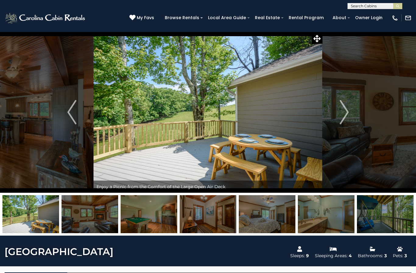
click at [346, 116] on img "Next" at bounding box center [343, 112] width 9 height 24
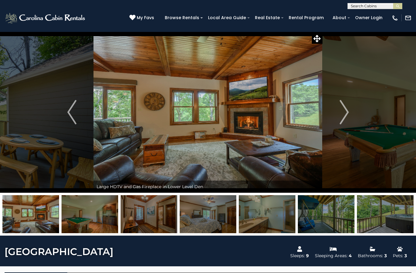
click at [343, 119] on img "Next" at bounding box center [343, 112] width 9 height 24
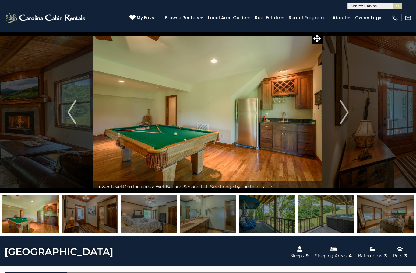
click at [339, 119] on img "Next" at bounding box center [343, 112] width 9 height 24
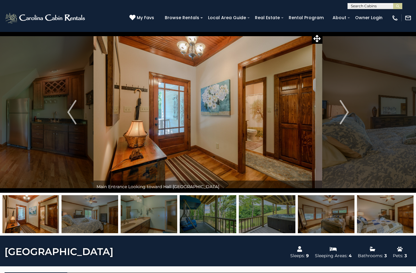
click at [341, 116] on img "Next" at bounding box center [343, 112] width 9 height 24
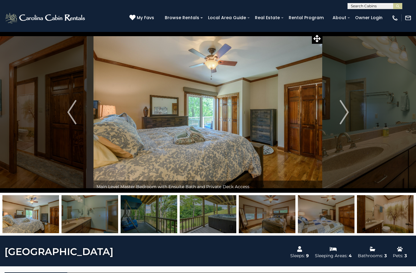
click at [348, 111] on img "Next" at bounding box center [343, 112] width 9 height 24
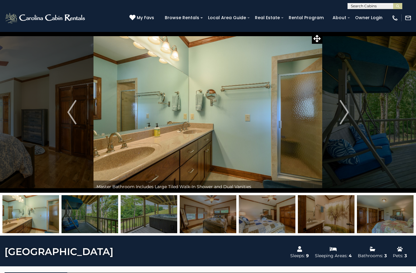
click at [346, 114] on img "Next" at bounding box center [343, 112] width 9 height 24
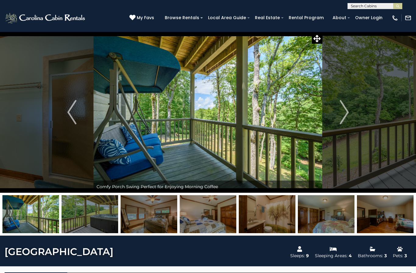
click at [342, 117] on img "Next" at bounding box center [343, 112] width 9 height 24
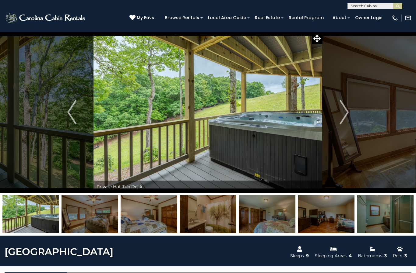
click at [345, 116] on img "Next" at bounding box center [343, 112] width 9 height 24
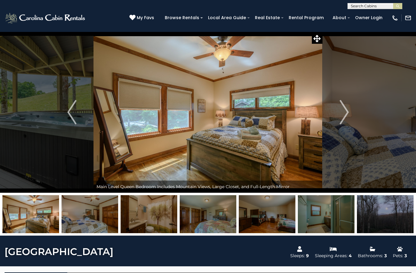
click at [347, 113] on img "Next" at bounding box center [343, 112] width 9 height 24
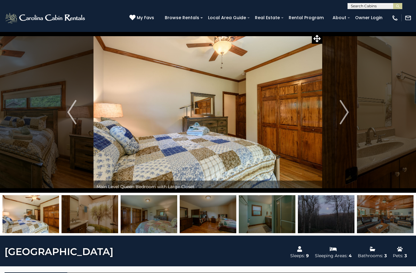
click at [347, 113] on img "Next" at bounding box center [343, 112] width 9 height 24
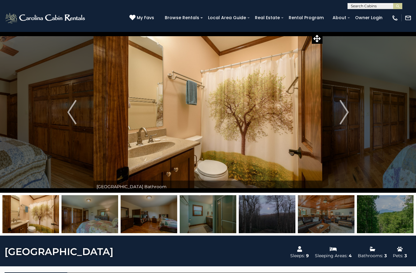
click at [343, 115] on img "Next" at bounding box center [343, 112] width 9 height 24
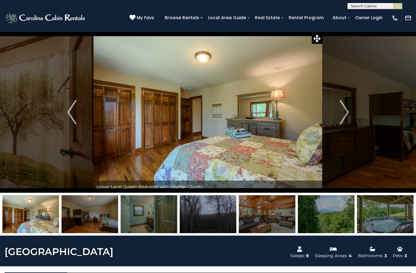
click at [346, 118] on img "Next" at bounding box center [343, 112] width 9 height 24
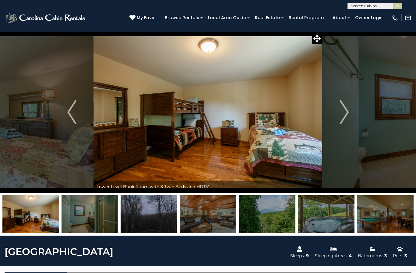
click at [343, 119] on img "Next" at bounding box center [343, 112] width 9 height 24
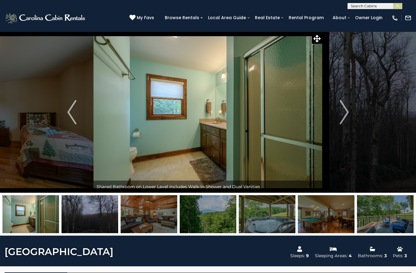
click at [342, 119] on img "Next" at bounding box center [343, 112] width 9 height 24
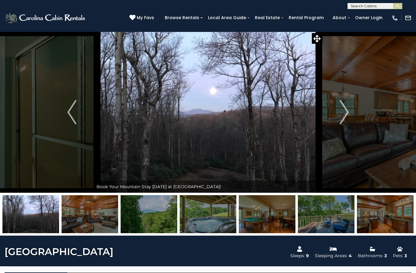
click at [347, 116] on img "Next" at bounding box center [343, 112] width 9 height 24
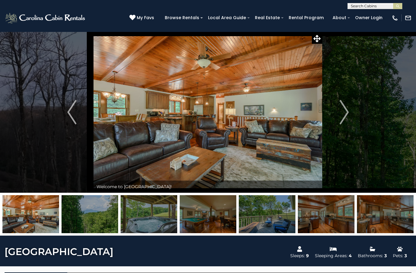
click at [346, 115] on img "Next" at bounding box center [343, 112] width 9 height 24
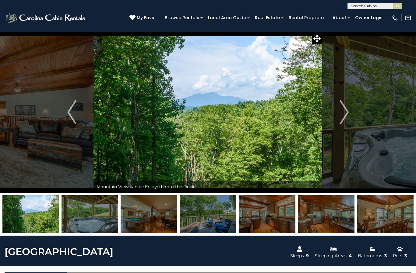
click at [346, 113] on img "Next" at bounding box center [343, 112] width 9 height 24
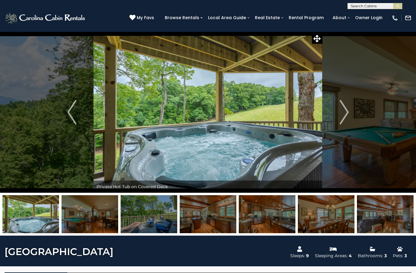
click at [348, 116] on img "Next" at bounding box center [343, 112] width 9 height 24
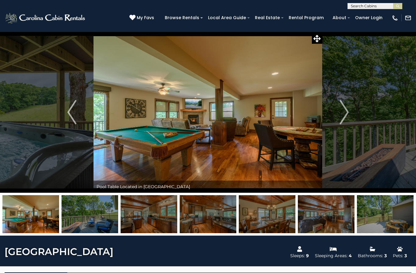
click at [70, 118] on img "Previous" at bounding box center [71, 112] width 9 height 24
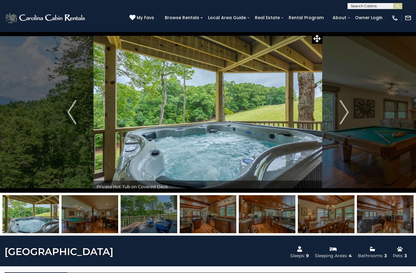
click at [348, 121] on img "Next" at bounding box center [343, 112] width 9 height 24
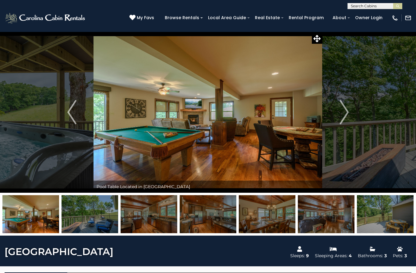
click at [343, 119] on img "Next" at bounding box center [343, 112] width 9 height 24
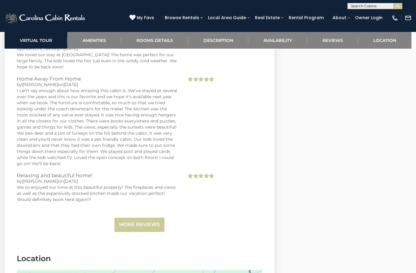
scroll to position [1289, 0]
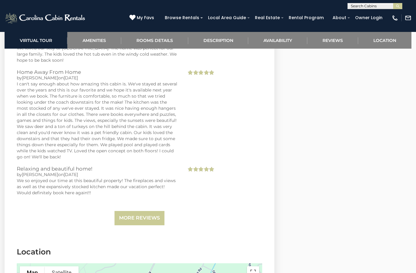
click at [152, 211] on link "More Reviews" at bounding box center [139, 218] width 50 height 14
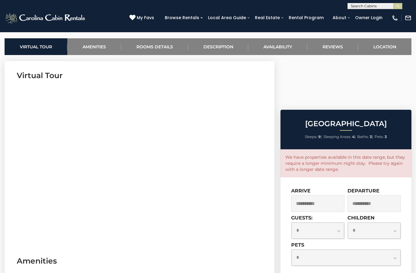
scroll to position [227, 0]
